Goal: Complete application form

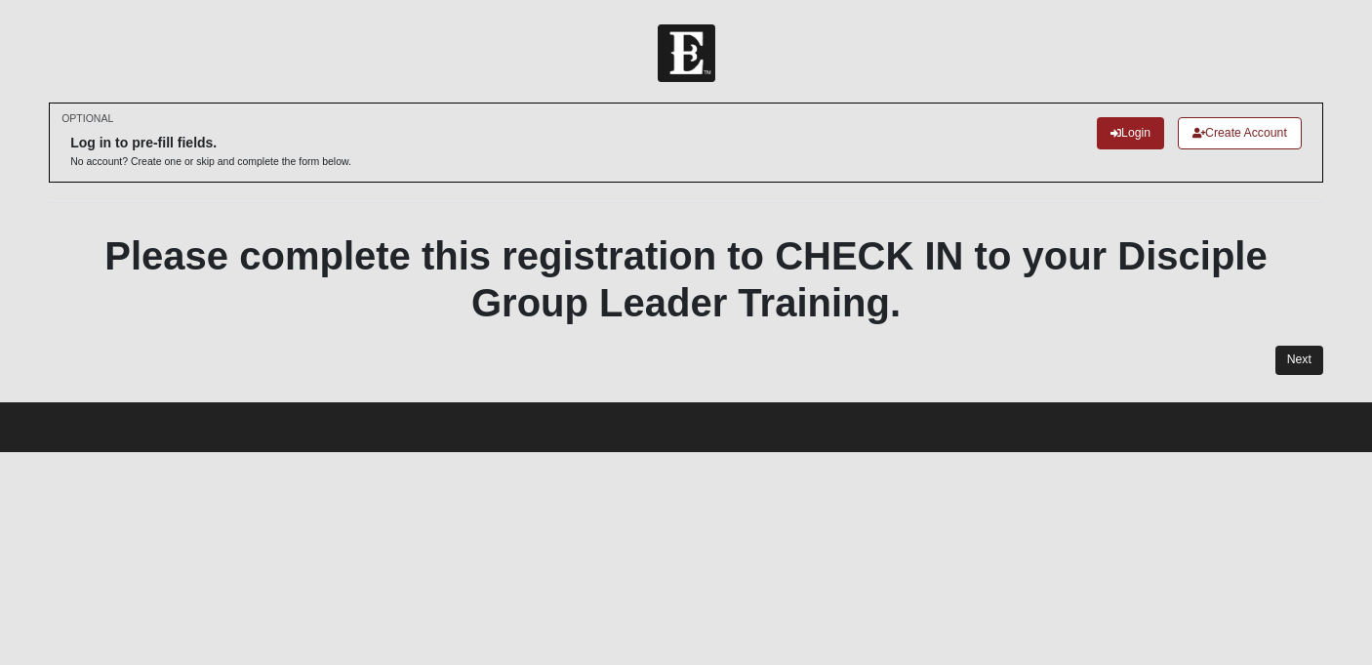
click at [1297, 364] on link "Next" at bounding box center [1300, 360] width 48 height 28
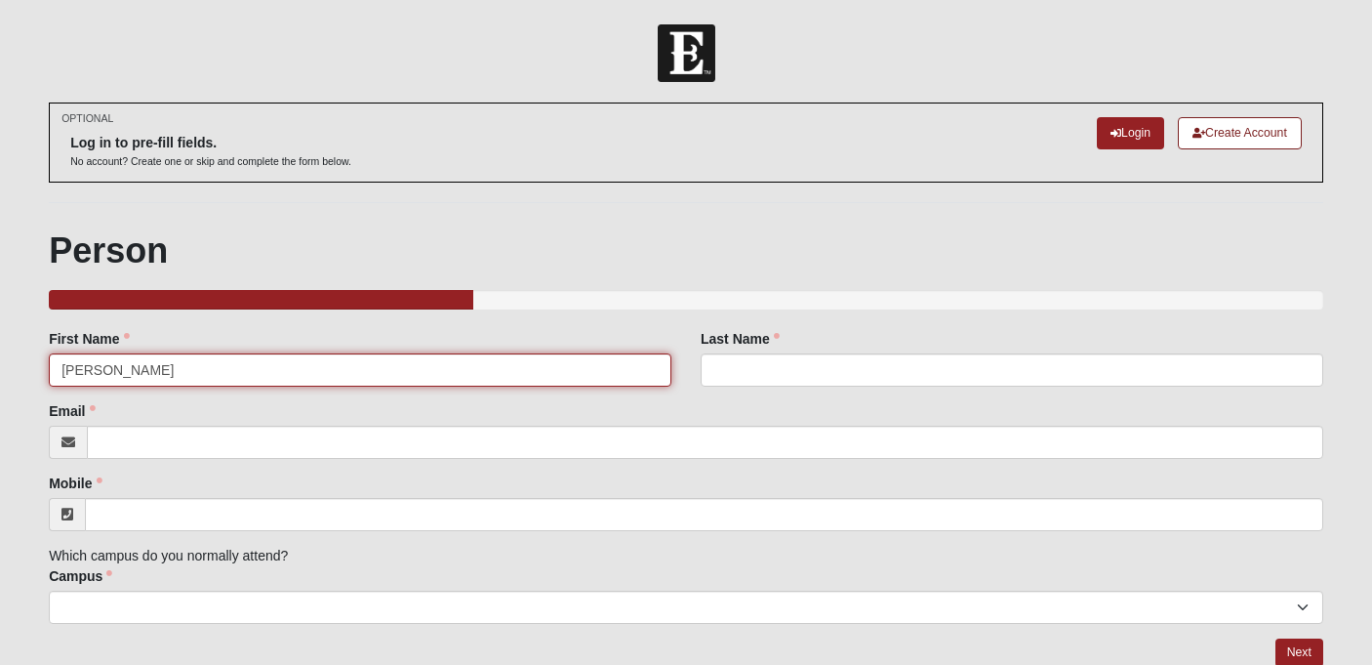
type input "[PERSON_NAME]"
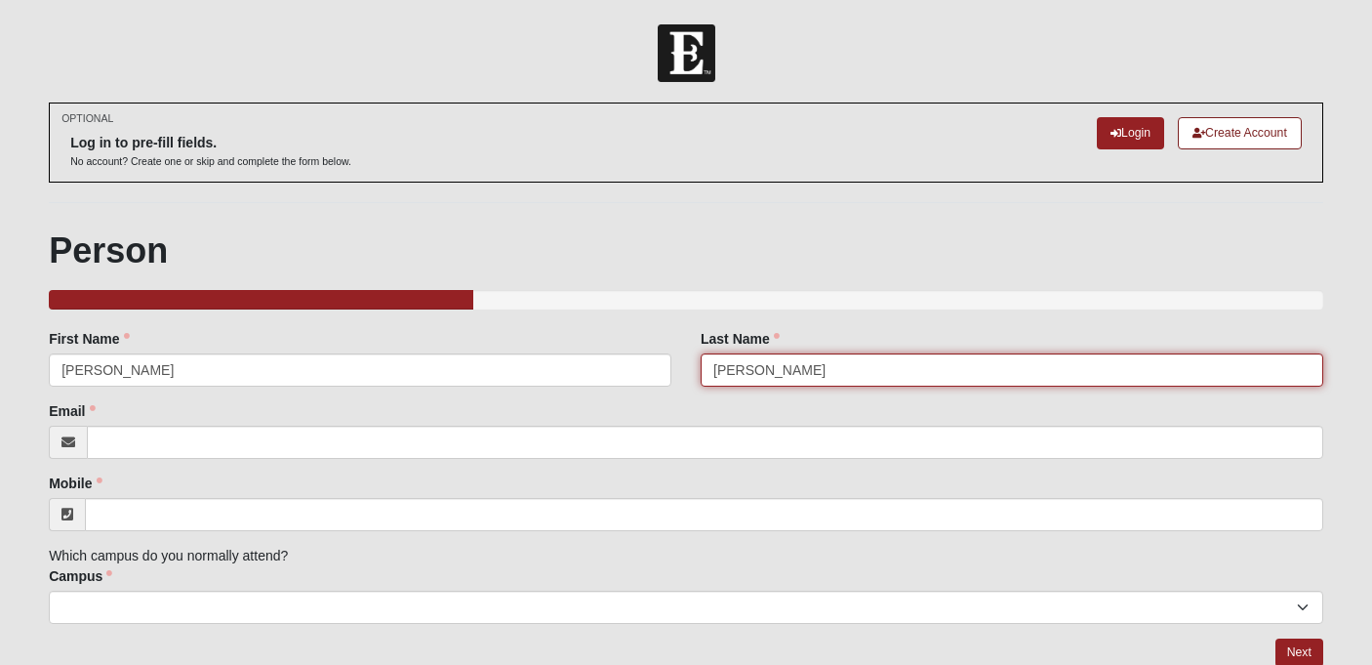
type input "[PERSON_NAME]"
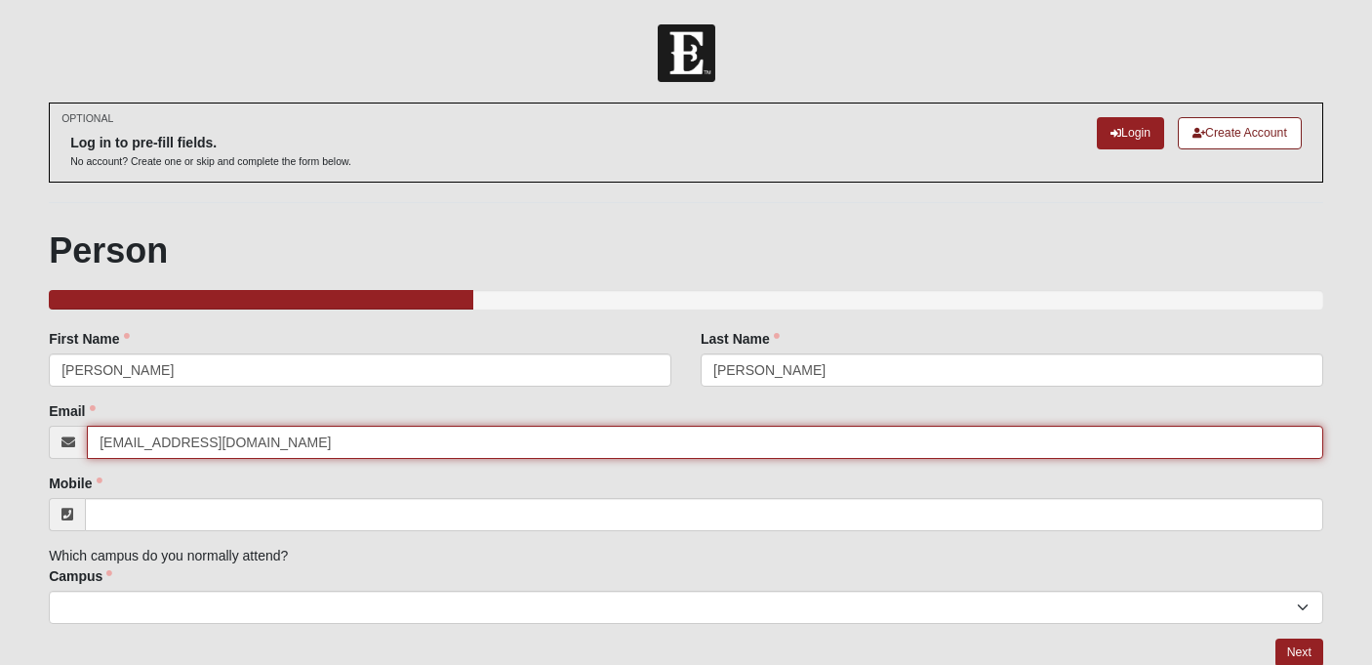
type input "[EMAIL_ADDRESS][DOMAIN_NAME]"
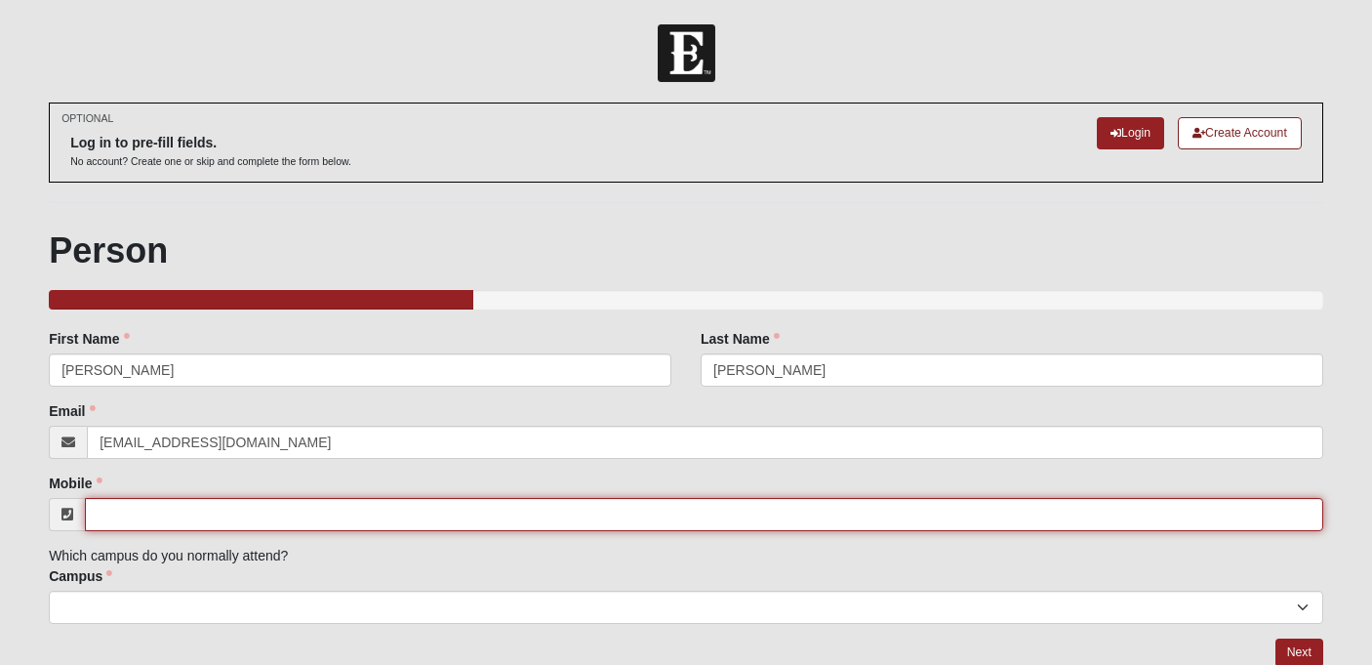
click at [269, 521] on input "Mobile" at bounding box center [704, 514] width 1239 height 33
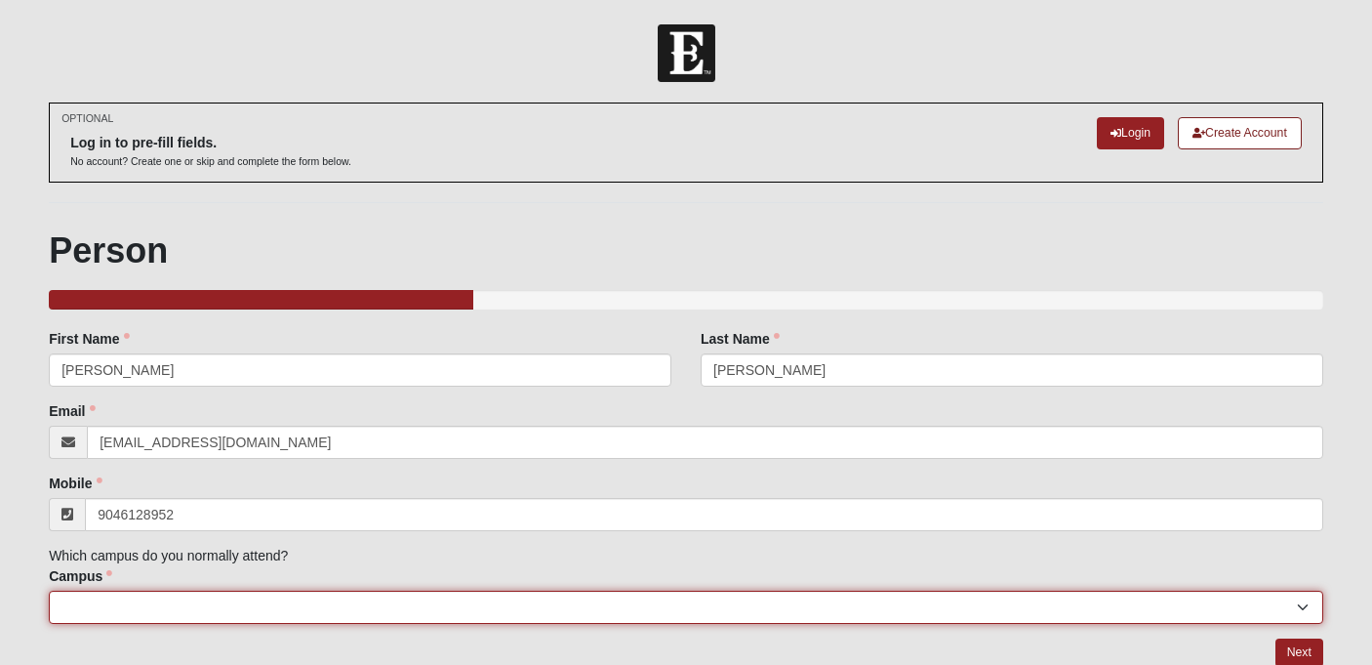
type input "[PHONE_NUMBER]"
select select "4"
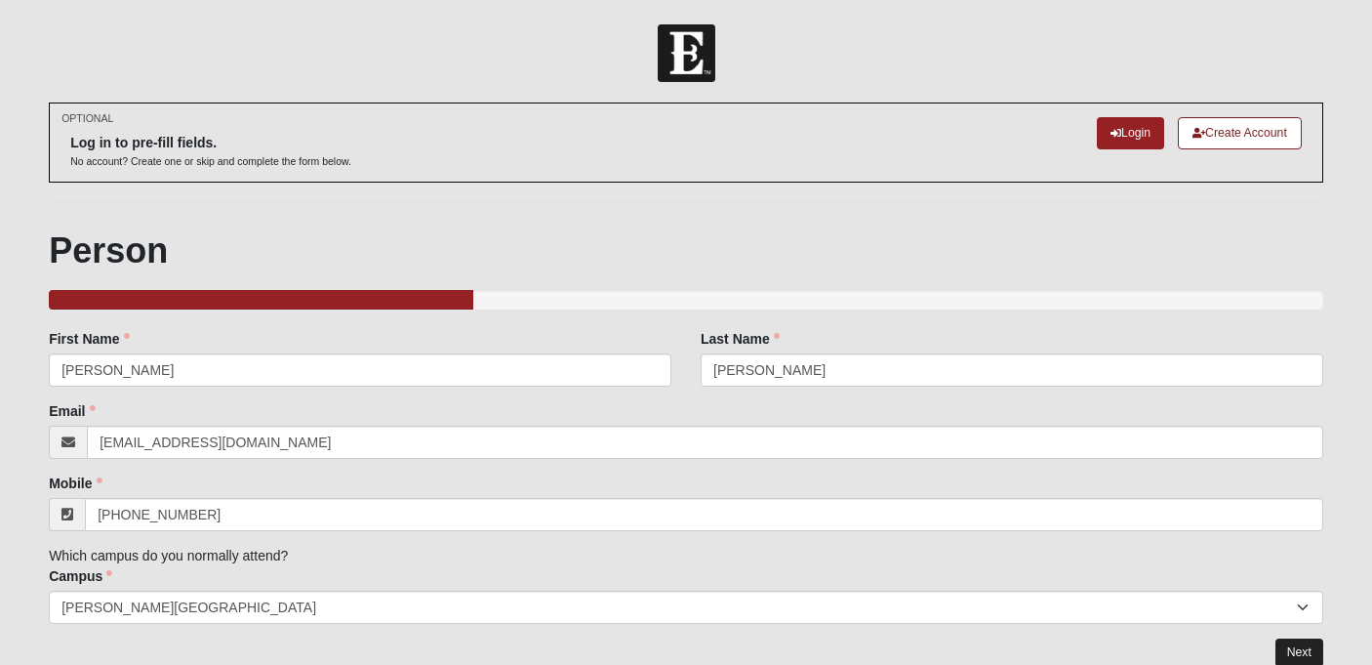
click at [1310, 656] on link "Next" at bounding box center [1300, 652] width 48 height 28
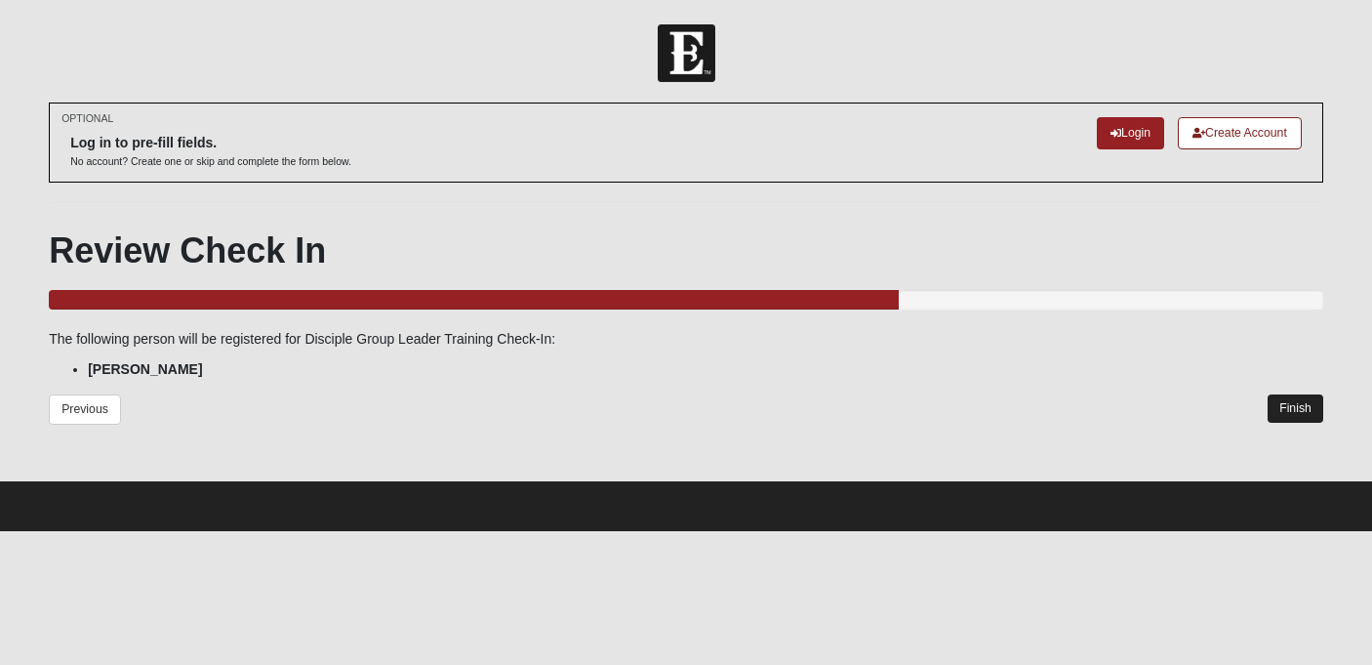
click at [1293, 418] on link "Finish" at bounding box center [1296, 408] width 56 height 28
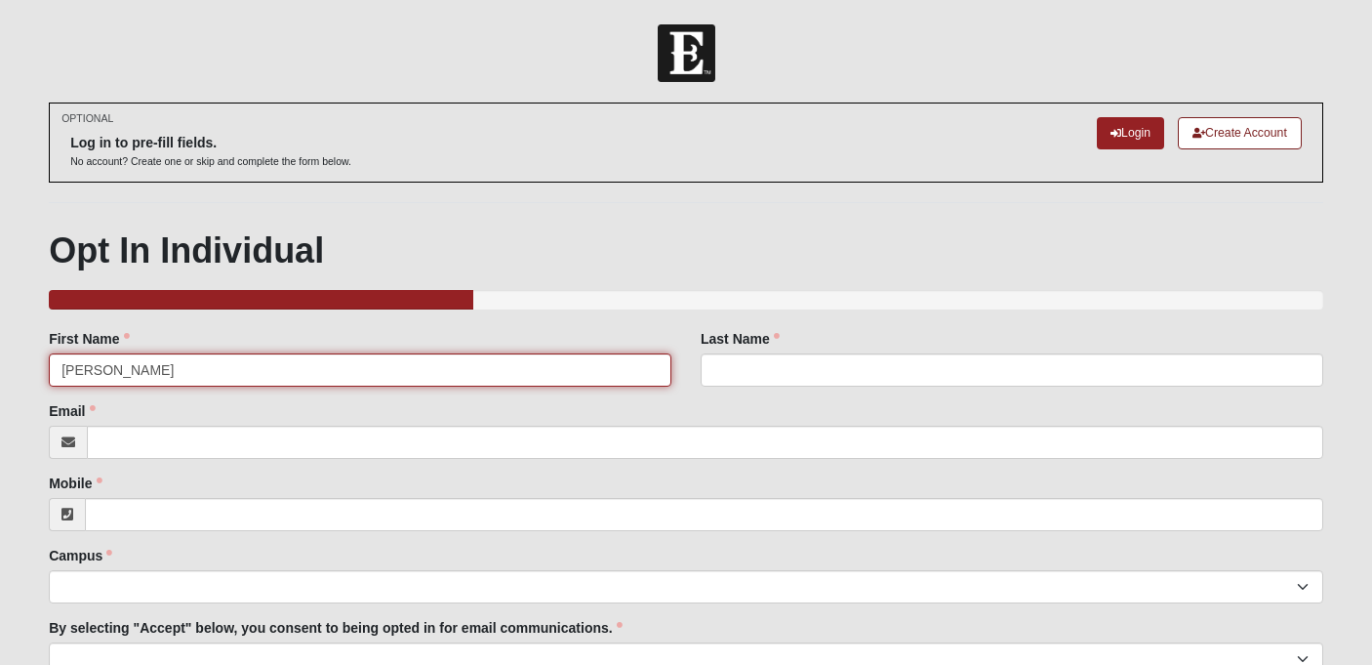
type input "[PERSON_NAME]"
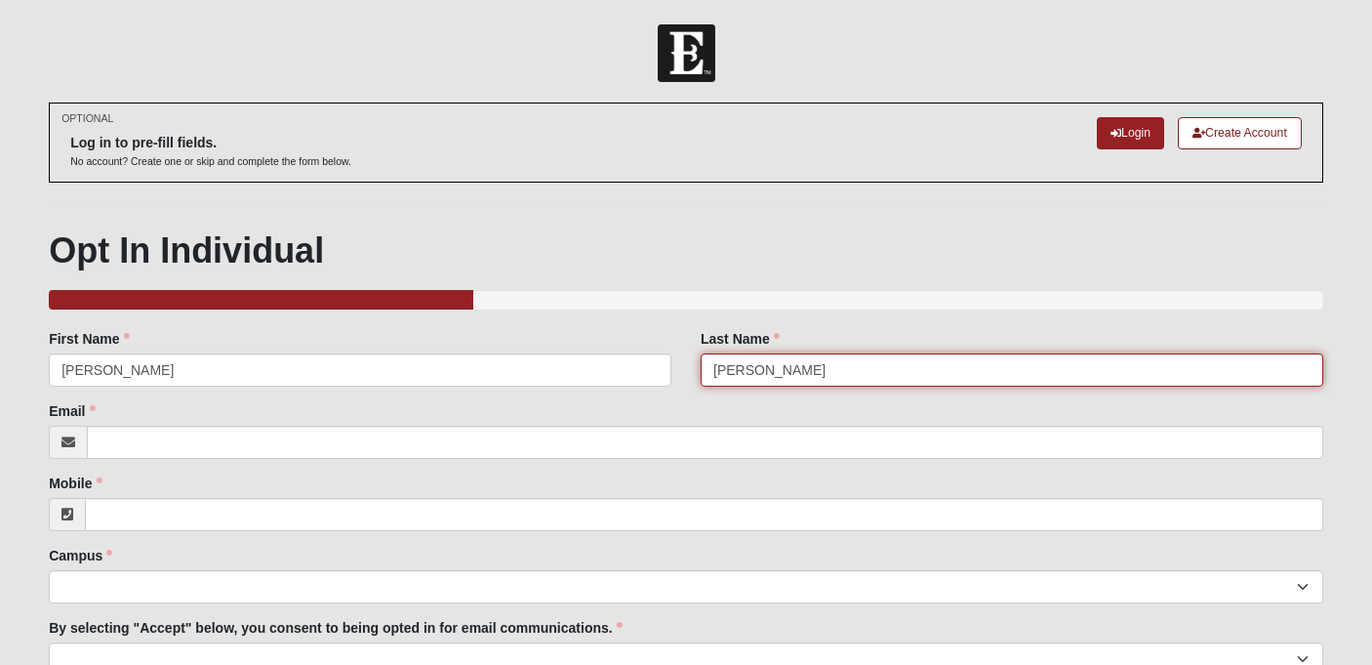
type input "[PERSON_NAME]"
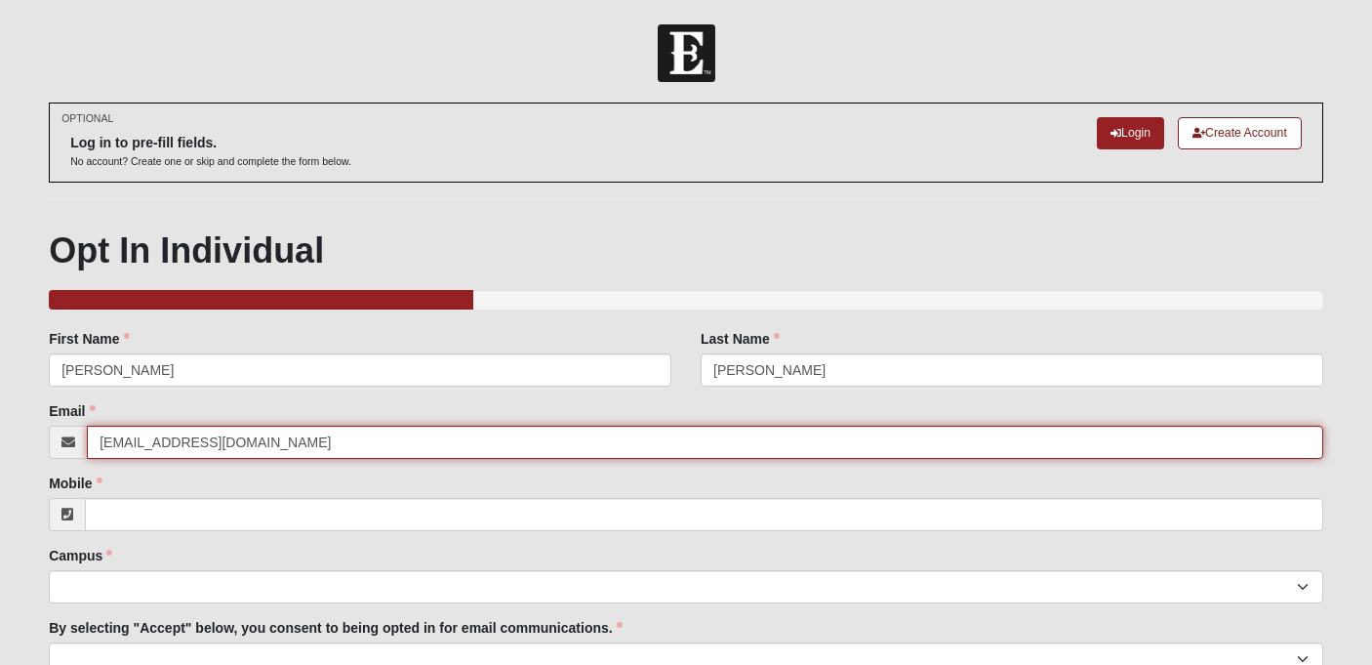
type input "[EMAIL_ADDRESS][DOMAIN_NAME]"
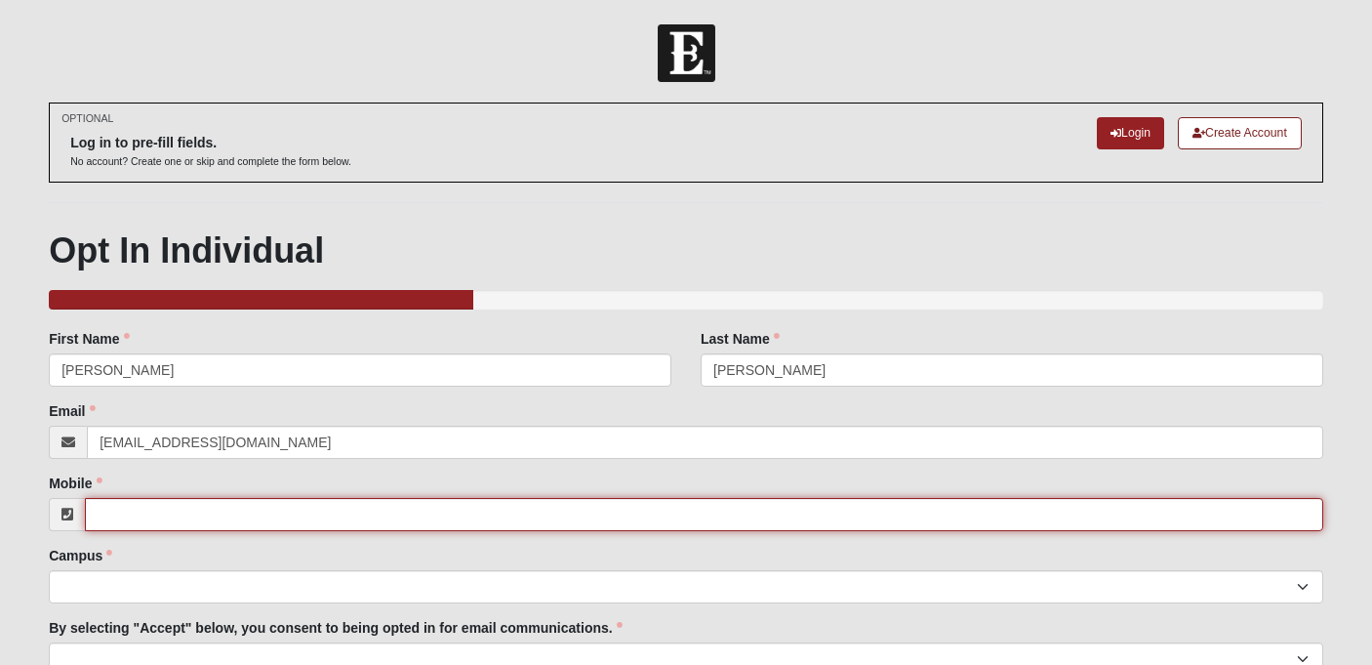
click at [468, 519] on input "Mobile" at bounding box center [704, 514] width 1239 height 33
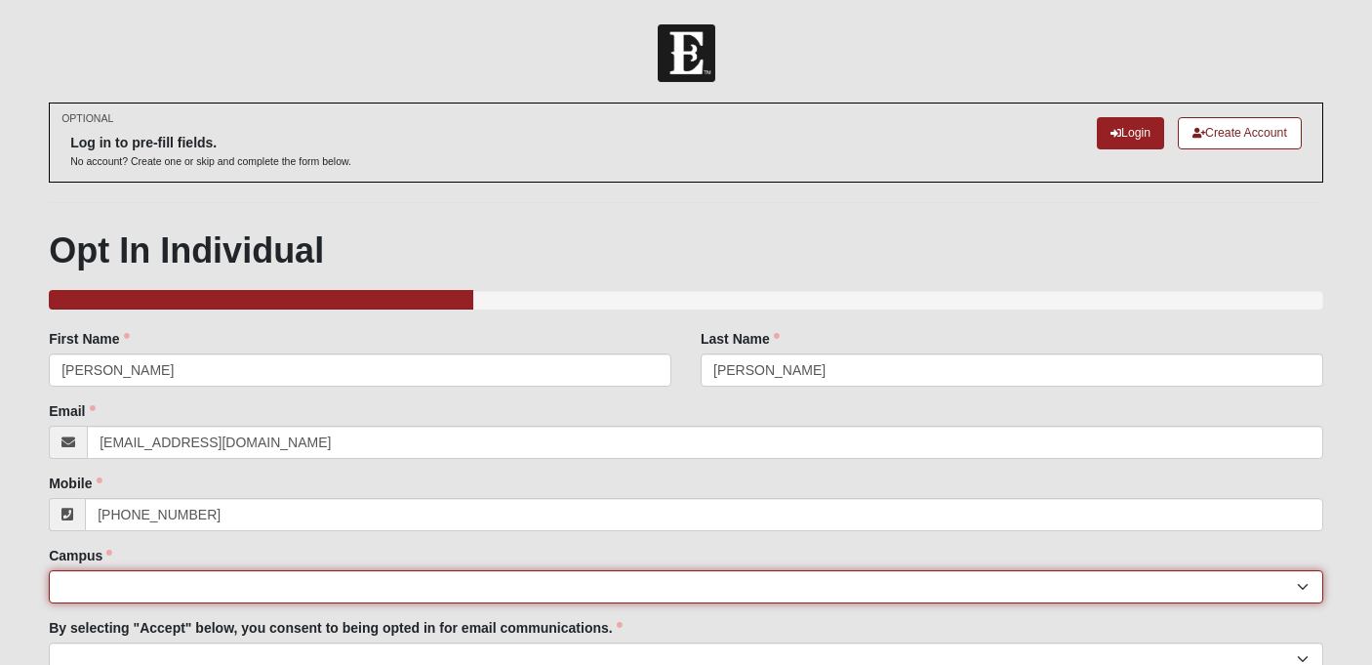
type input "[PHONE_NUMBER]"
select select "4"
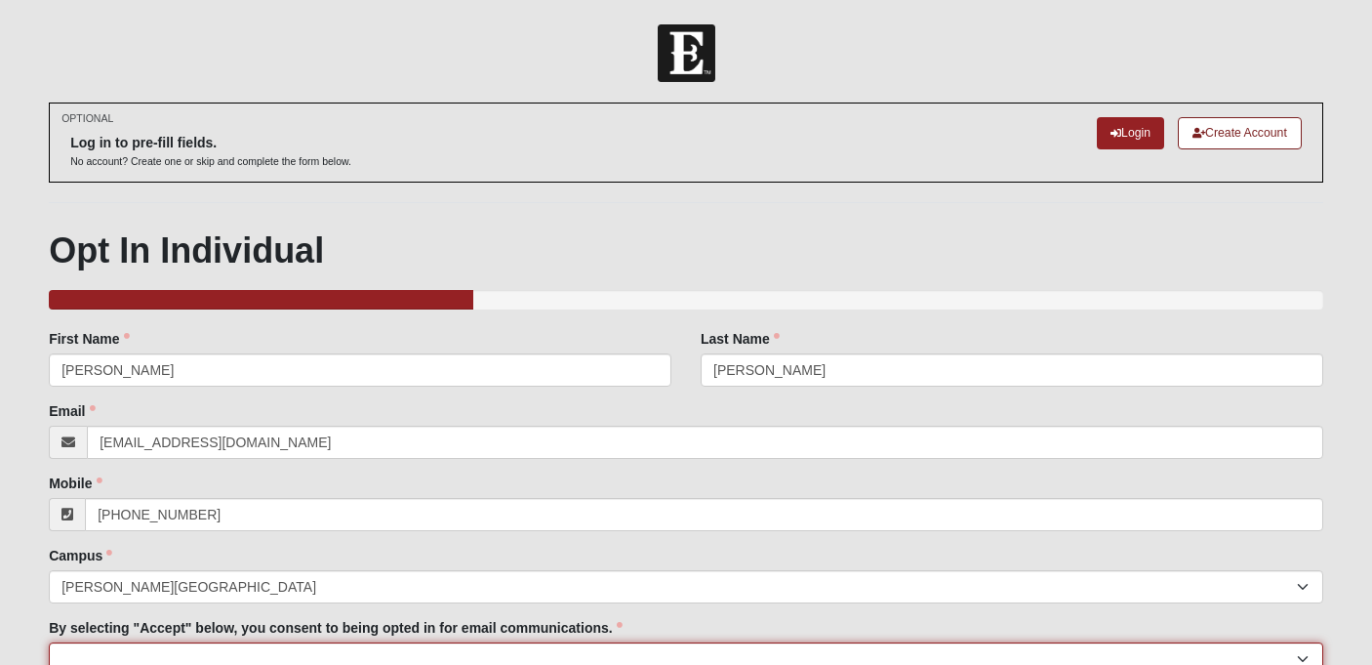
scroll to position [10, 0]
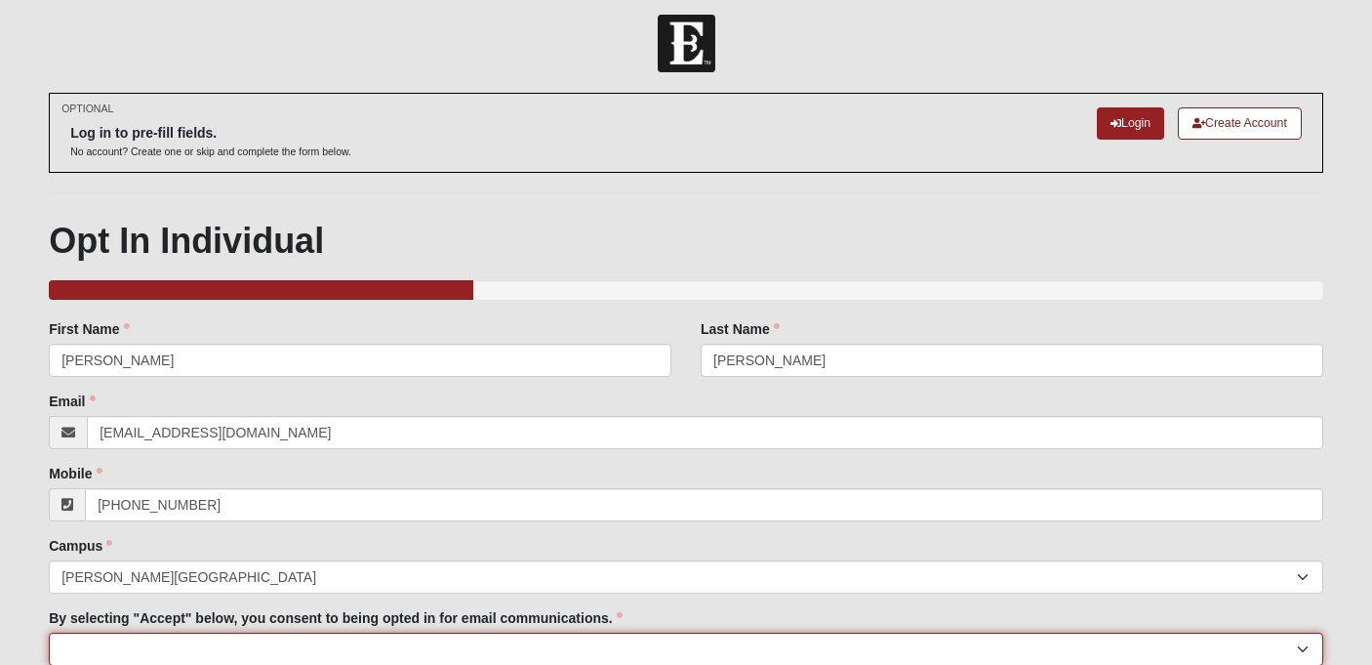
select select "Accept"
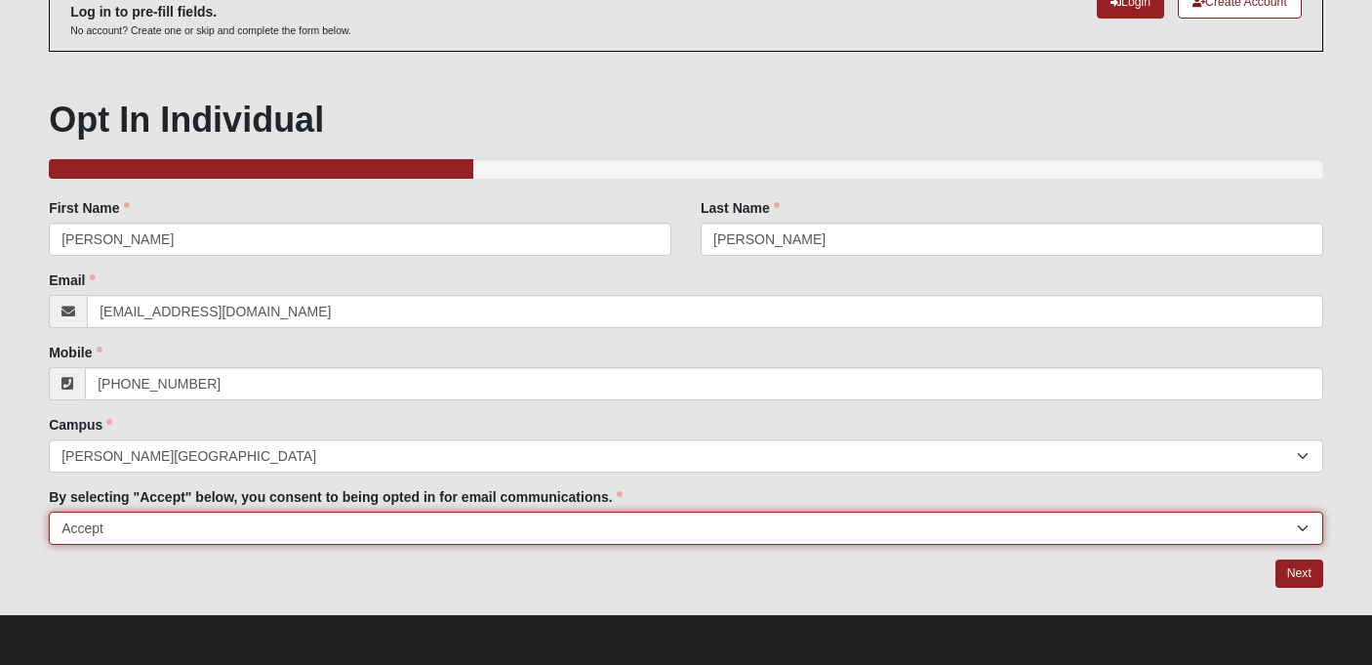
scroll to position [129, 0]
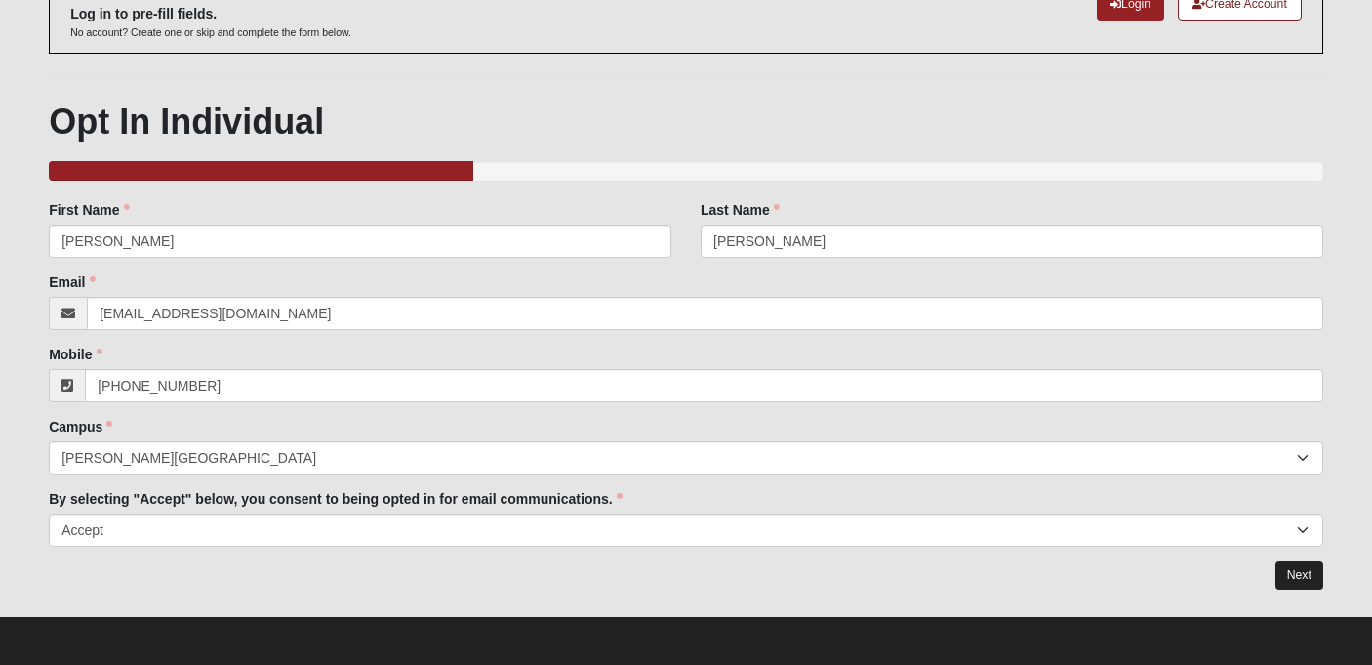
click at [1308, 569] on link "Next" at bounding box center [1300, 575] width 48 height 28
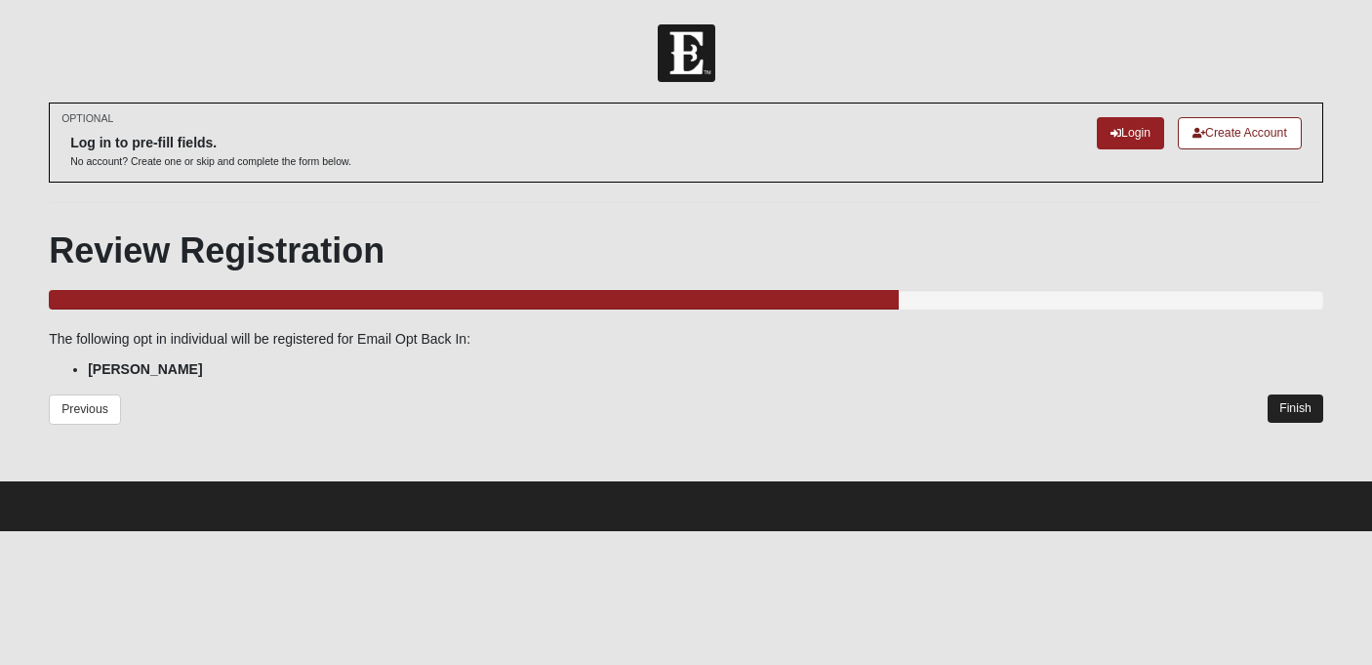
click at [1291, 395] on link "Finish" at bounding box center [1296, 408] width 56 height 28
